Goal: Task Accomplishment & Management: Use online tool/utility

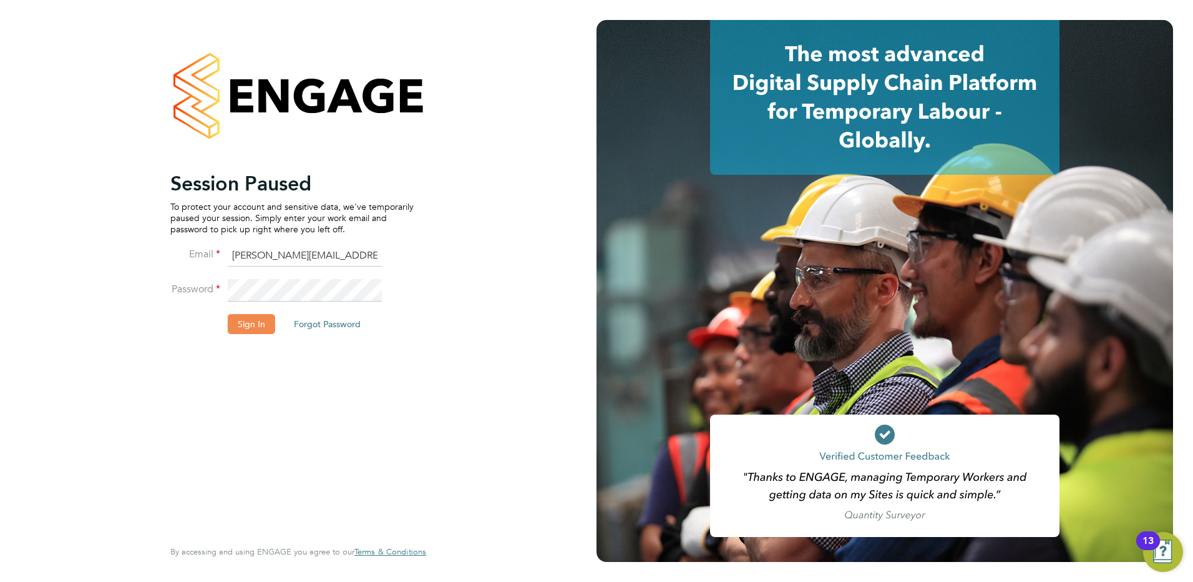
click at [256, 323] on button "Sign In" at bounding box center [251, 324] width 47 height 20
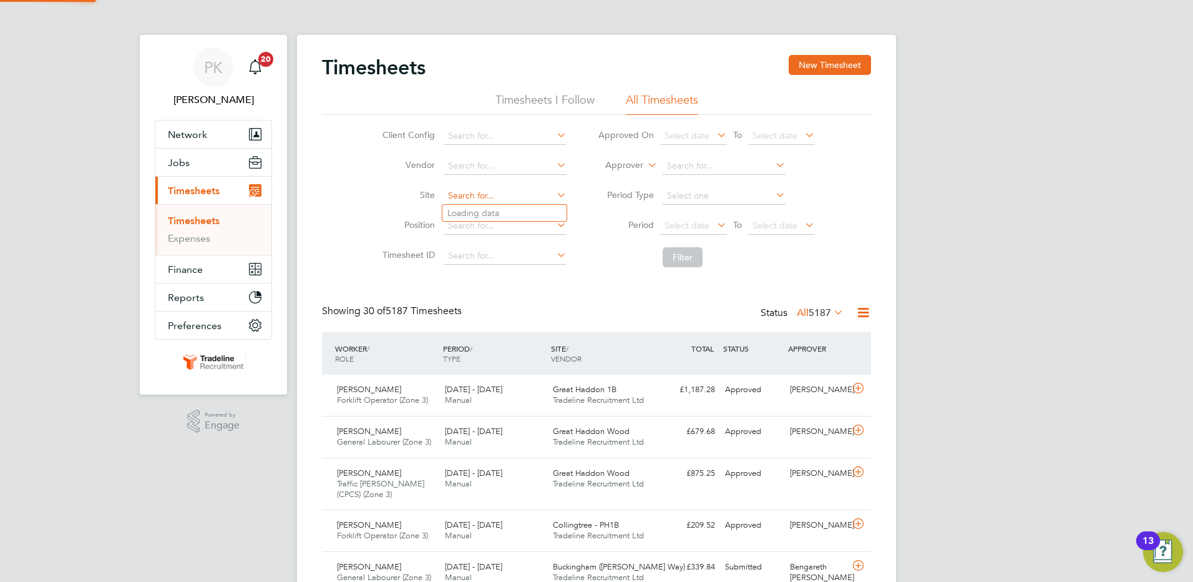
click at [530, 195] on input at bounding box center [505, 195] width 123 height 17
click at [520, 211] on li "Shottery (The Chancery)" at bounding box center [504, 213] width 124 height 17
type input "Shottery (The Chancery)"
click at [675, 255] on button "Filter" at bounding box center [683, 257] width 40 height 20
